Goal: Transaction & Acquisition: Purchase product/service

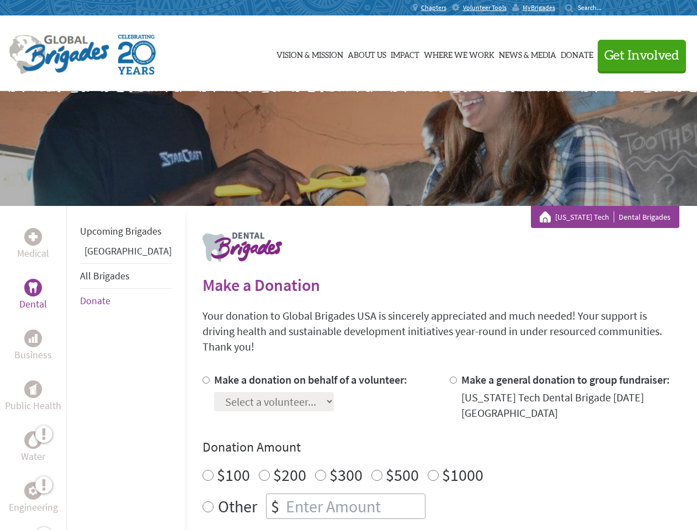
click at [609, 8] on div "Search for:" at bounding box center [587, 7] width 44 height 9
click at [637, 55] on span "Get Involved" at bounding box center [641, 55] width 75 height 13
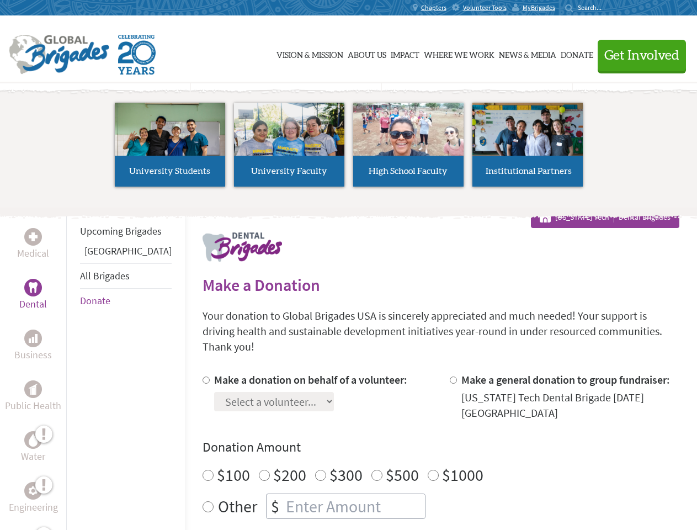
click at [349, 148] on li "High School Faculty" at bounding box center [408, 145] width 119 height 102
click at [73, 367] on div "Upcoming Brigades Panama All Brigades Donate" at bounding box center [125, 471] width 119 height 530
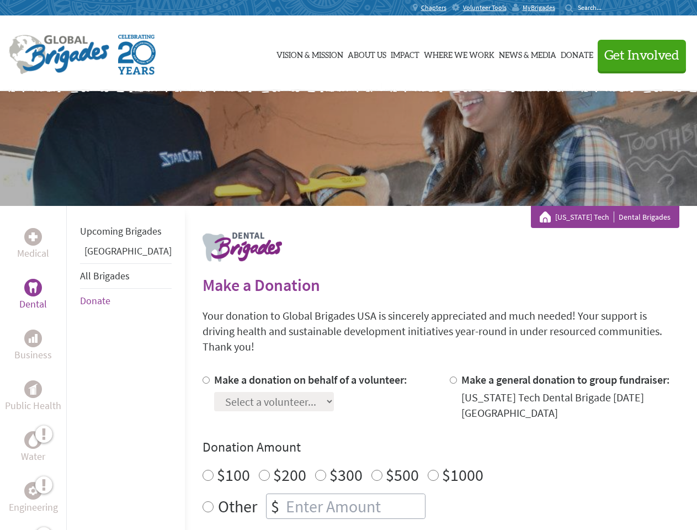
click at [442, 464] on label "$1000" at bounding box center [462, 474] width 41 height 21
click at [428, 469] on input "$1000" at bounding box center [433, 474] width 11 height 11
radio input "true"
click at [202, 376] on input "Make a donation on behalf of a volunteer:" at bounding box center [205, 379] width 7 height 7
radio input "true"
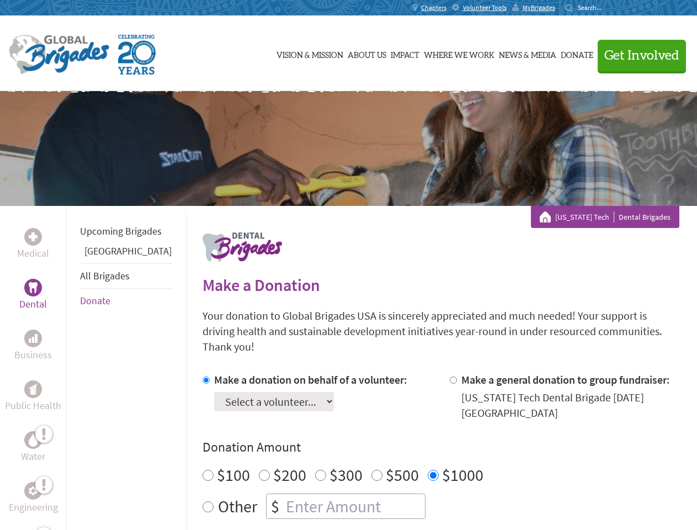
click at [450, 376] on input "Make a general donation to group fundraiser:" at bounding box center [453, 379] width 7 height 7
radio input "true"
